Goal: Transaction & Acquisition: Purchase product/service

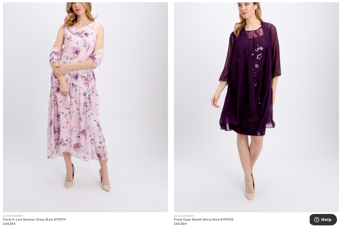
scroll to position [1455, 0]
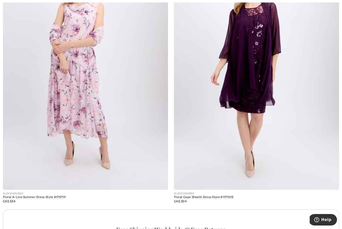
click at [250, 107] on img at bounding box center [256, 66] width 165 height 247
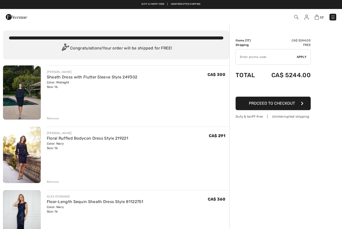
scroll to position [2, 0]
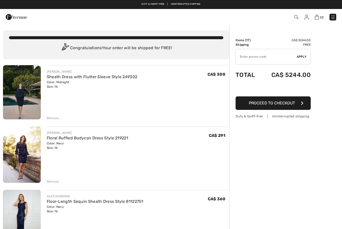
scroll to position [4, 0]
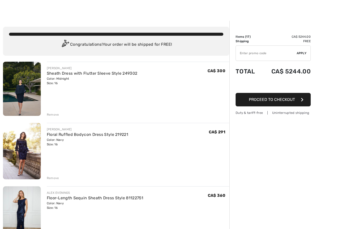
click at [51, 117] on div "Remove" at bounding box center [53, 115] width 12 height 5
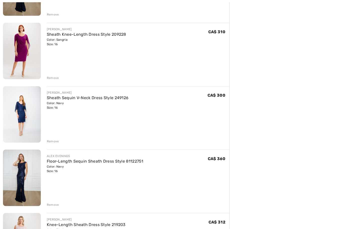
scroll to position [170, 0]
click at [54, 142] on div "Remove" at bounding box center [53, 141] width 12 height 5
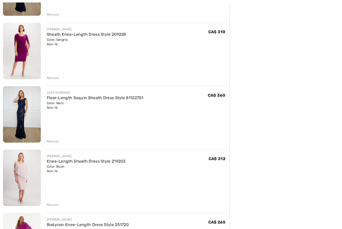
click at [56, 141] on div "Remove" at bounding box center [53, 141] width 12 height 5
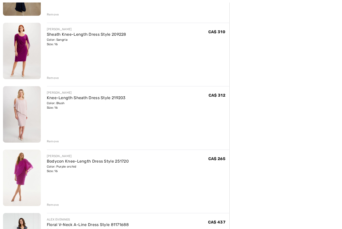
click at [55, 142] on div "Remove" at bounding box center [53, 141] width 12 height 5
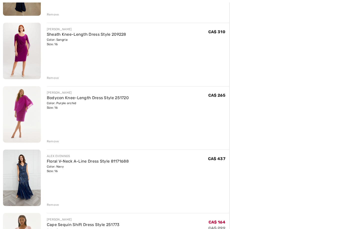
click at [56, 141] on div "Remove" at bounding box center [53, 141] width 12 height 5
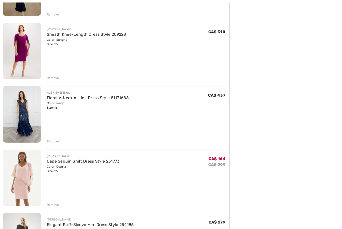
click at [55, 143] on div "Remove" at bounding box center [53, 141] width 12 height 5
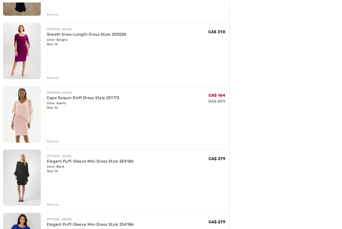
click at [56, 142] on div "Remove" at bounding box center [53, 141] width 12 height 5
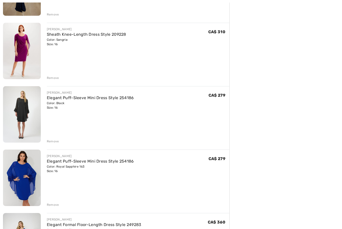
click at [56, 140] on div "Remove" at bounding box center [53, 141] width 12 height 5
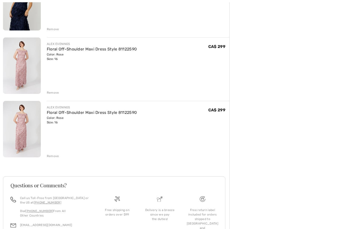
scroll to position [472, 0]
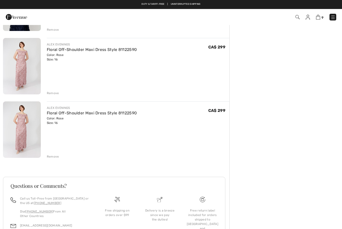
click at [57, 156] on div "Remove" at bounding box center [53, 157] width 12 height 5
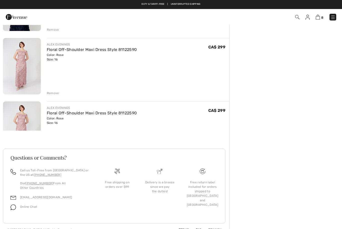
scroll to position [428, 0]
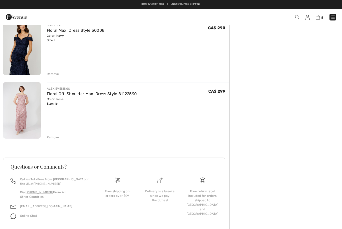
click at [57, 139] on div "Remove" at bounding box center [53, 137] width 12 height 5
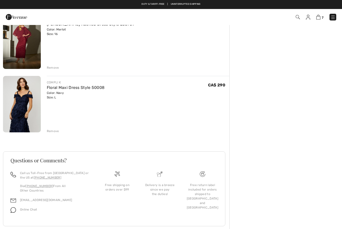
scroll to position [365, 0]
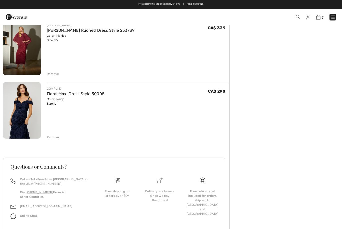
click at [54, 136] on div "Remove" at bounding box center [53, 137] width 12 height 5
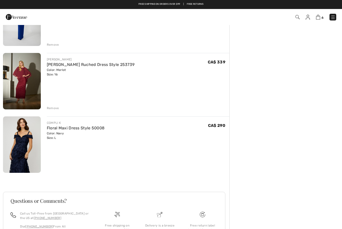
scroll to position [301, 0]
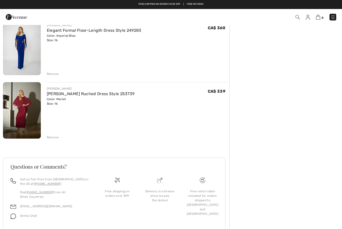
click at [53, 134] on div "Remove" at bounding box center [138, 137] width 182 height 6
click at [60, 135] on div "Remove" at bounding box center [138, 137] width 182 height 6
click at [55, 137] on div "Remove" at bounding box center [53, 137] width 12 height 5
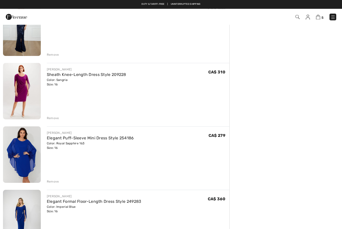
scroll to position [129, 0]
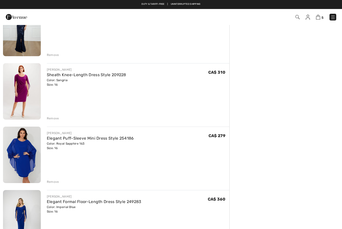
click at [85, 201] on link "Elegant Formal Floor-Length Dress Style 249283" at bounding box center [94, 202] width 95 height 5
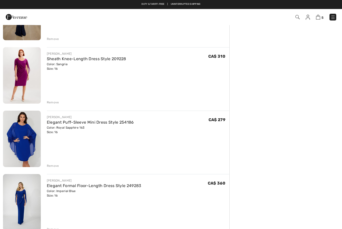
click at [46, 64] on div "[PERSON_NAME] Knee-Length Dress Style 209228 Color: Sangria Size: 16 Final Sale…" at bounding box center [135, 76] width 188 height 58
click at [51, 57] on link "Sheath Knee-Length Dress Style 209228" at bounding box center [86, 59] width 79 height 5
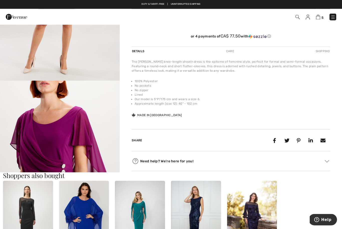
click at [98, 123] on img "2 / 5" at bounding box center [60, 170] width 120 height 179
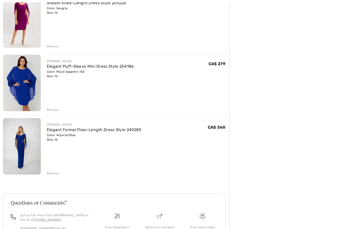
scroll to position [201, 0]
click at [114, 130] on link "Elegant Formal Floor-Length Dress Style 249283" at bounding box center [94, 130] width 95 height 5
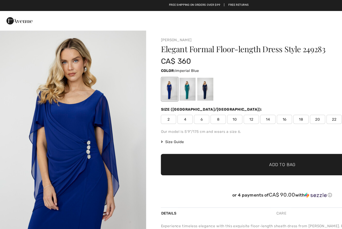
scroll to position [355, 0]
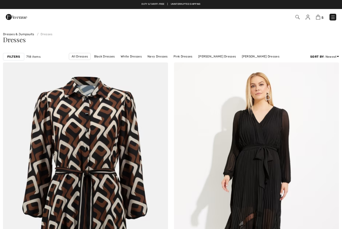
checkbox input "true"
